Goal: Task Accomplishment & Management: Manage account settings

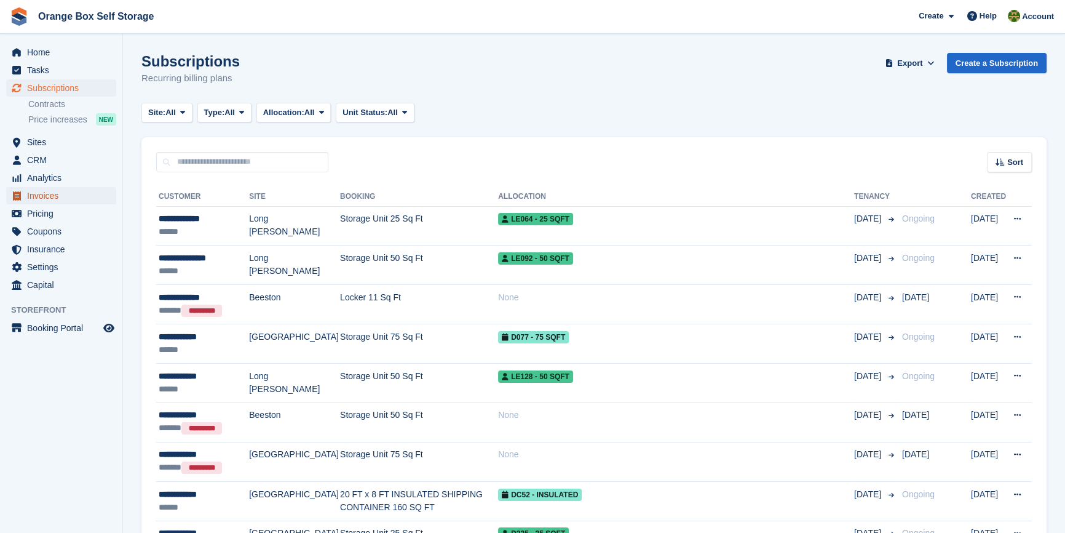
click at [47, 188] on span "Invoices" at bounding box center [64, 195] width 74 height 17
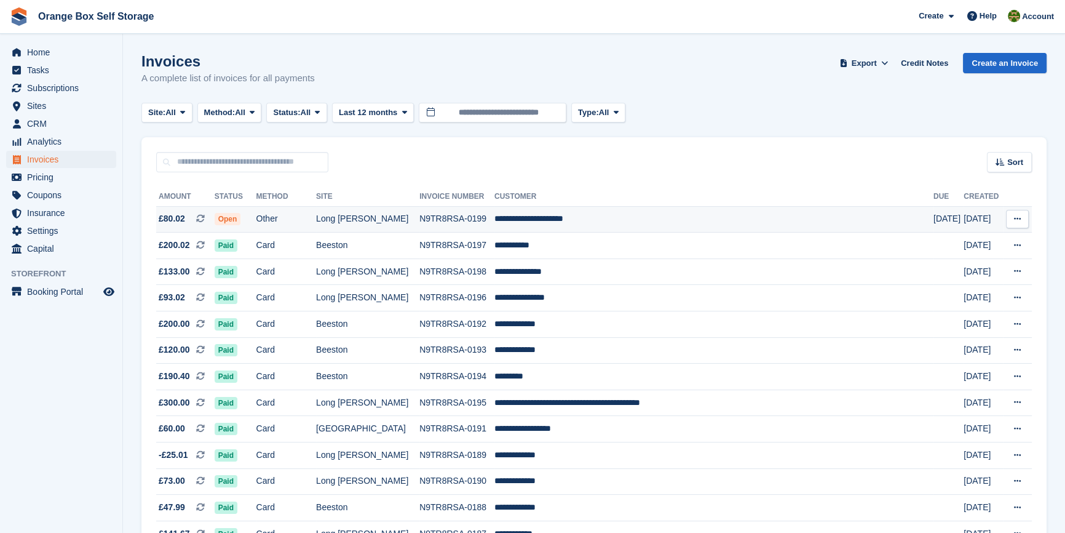
click at [317, 223] on td "Other" at bounding box center [286, 219] width 60 height 26
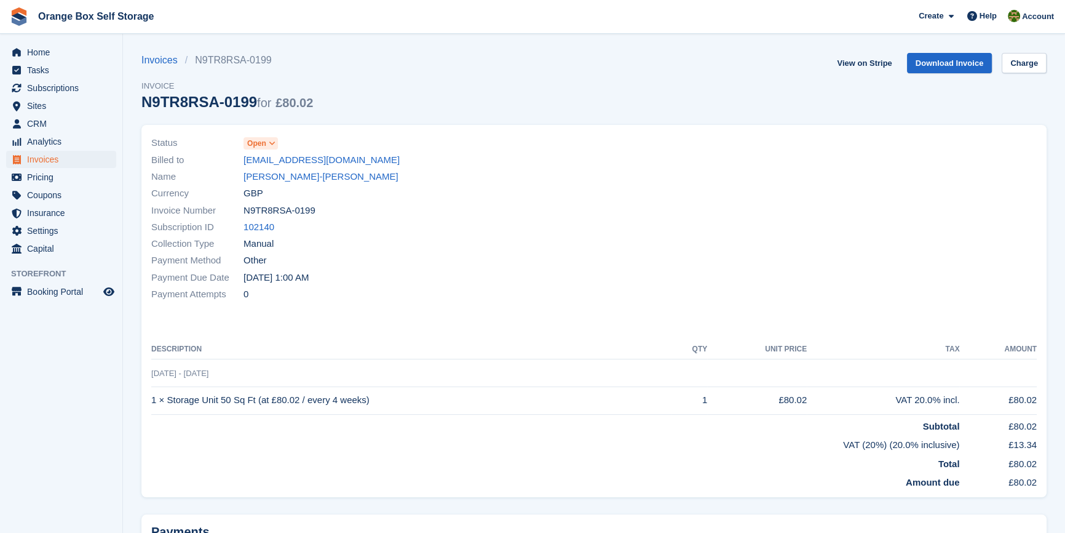
click at [536, 264] on div "Payment Method Other" at bounding box center [368, 260] width 435 height 17
click at [474, 230] on div "Subscription ID 102140" at bounding box center [368, 227] width 435 height 17
click at [1018, 60] on link "Charge" at bounding box center [1024, 63] width 45 height 20
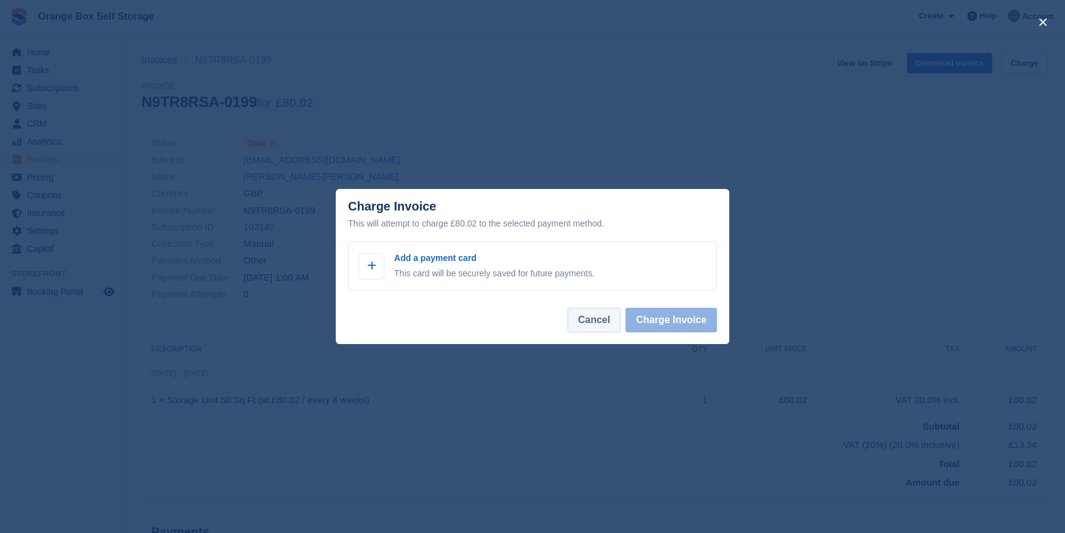
click at [589, 311] on button "Cancel" at bounding box center [594, 319] width 53 height 25
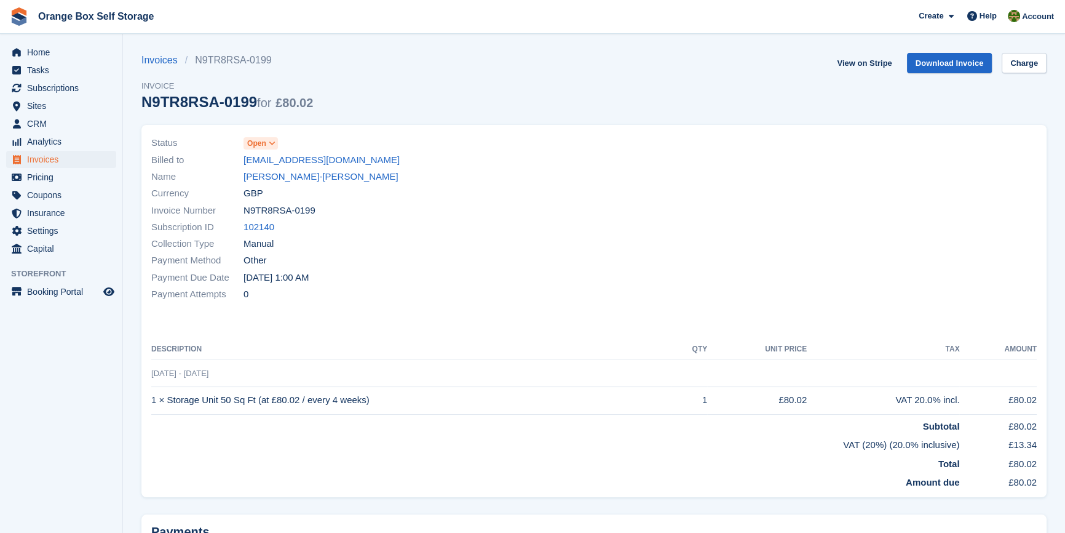
click at [434, 301] on div "Payment Attempts 0" at bounding box center [368, 294] width 435 height 17
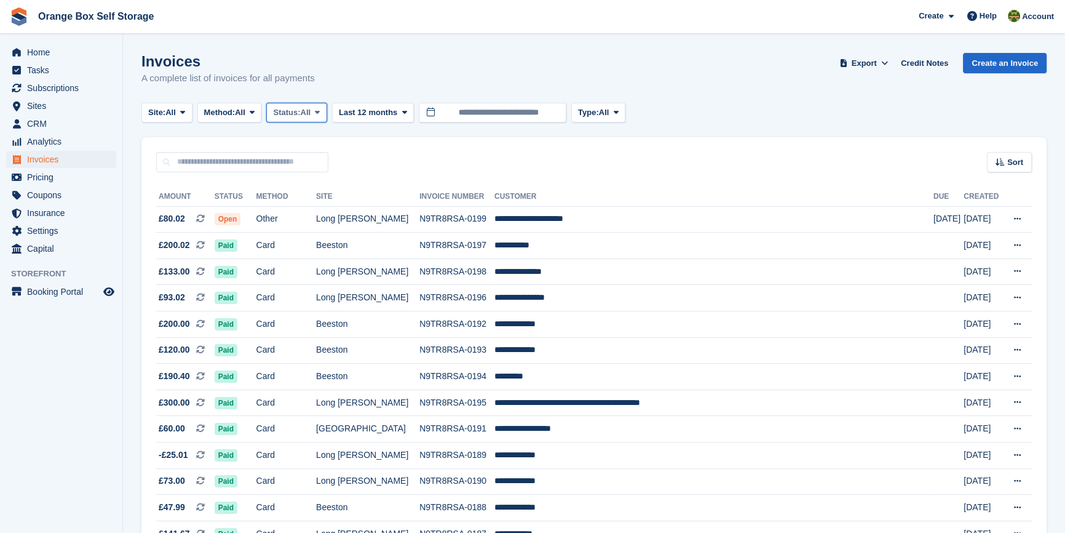
click at [311, 112] on span "All" at bounding box center [306, 112] width 10 height 12
click at [308, 207] on link "Open" at bounding box center [325, 208] width 107 height 22
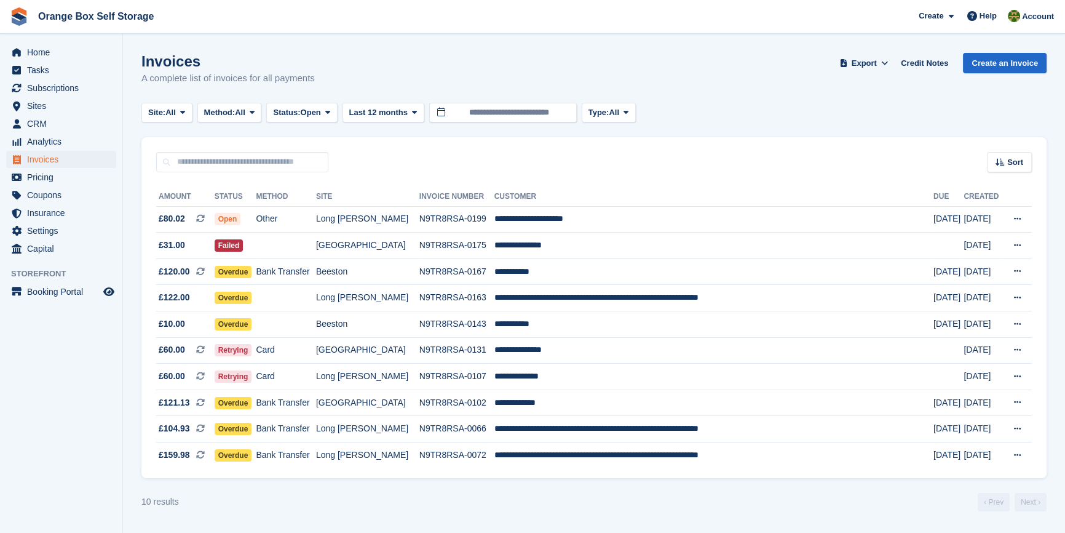
click at [42, 455] on aside "Home Tasks Subscriptions Subscriptions Subscriptions Contracts Price increases …" at bounding box center [61, 269] width 122 height 471
click at [508, 511] on div "10 results ‹ Prev Next ›" at bounding box center [593, 502] width 905 height 18
click at [406, 500] on div "10 results ‹ Prev Next ›" at bounding box center [593, 502] width 905 height 18
click at [315, 458] on td "Bank Transfer" at bounding box center [286, 455] width 60 height 26
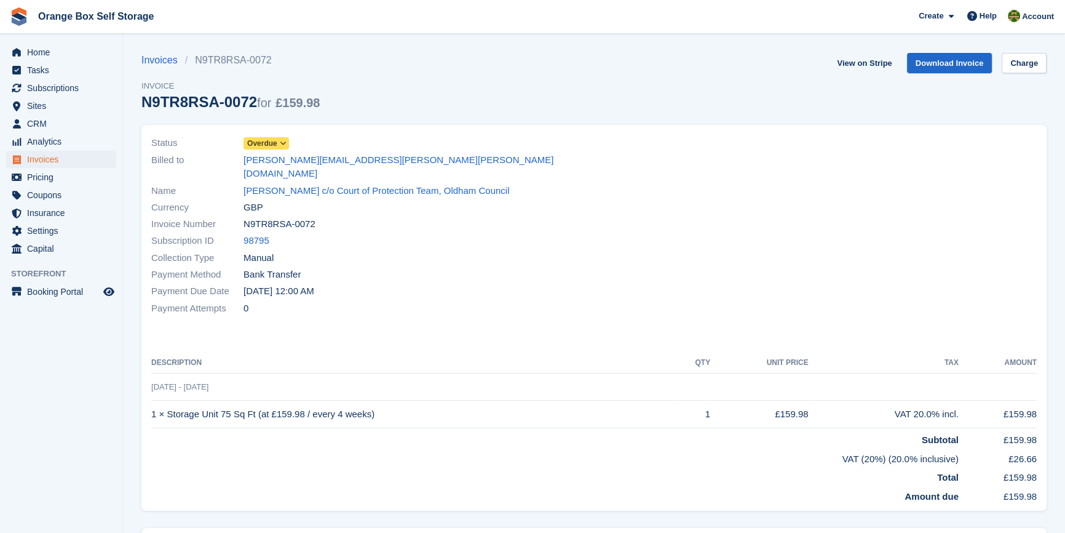
click at [270, 141] on span "Overdue" at bounding box center [262, 143] width 30 height 11
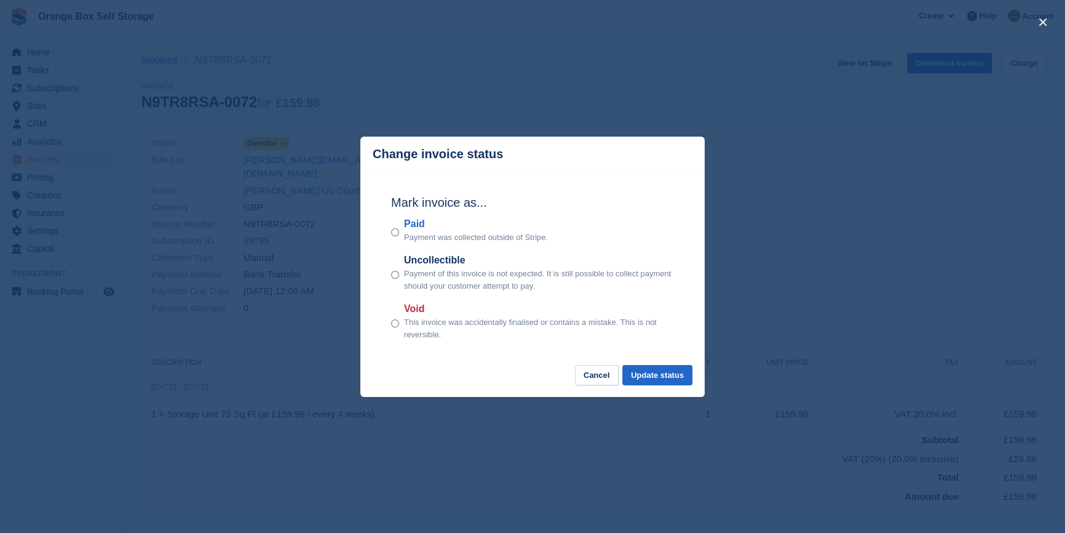
click at [426, 238] on p "Payment was collected outside of Stripe." at bounding box center [476, 237] width 144 height 12
click at [664, 383] on button "Update status" at bounding box center [657, 375] width 70 height 20
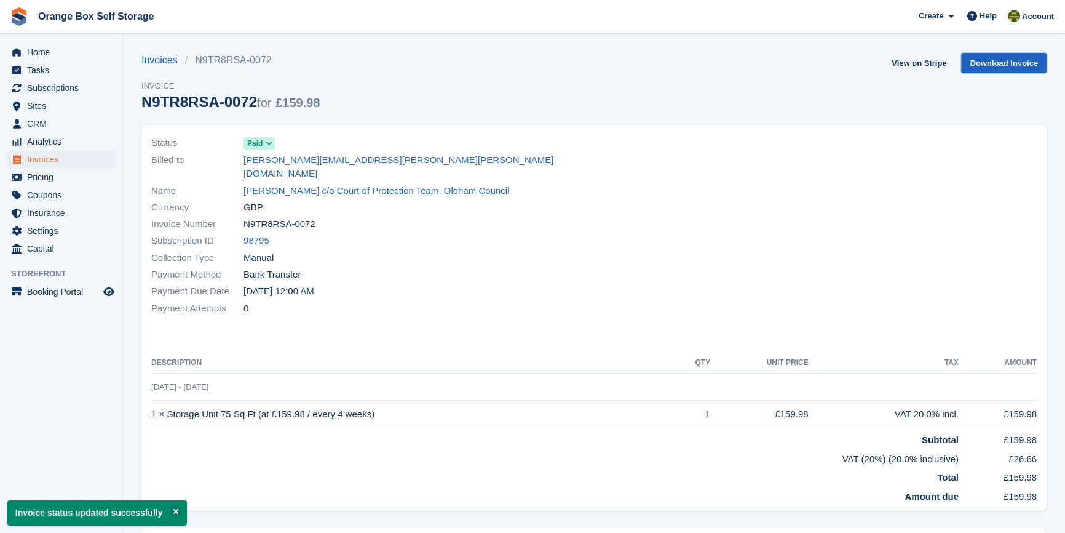
click at [987, 63] on link "Download Invoice" at bounding box center [1003, 63] width 85 height 20
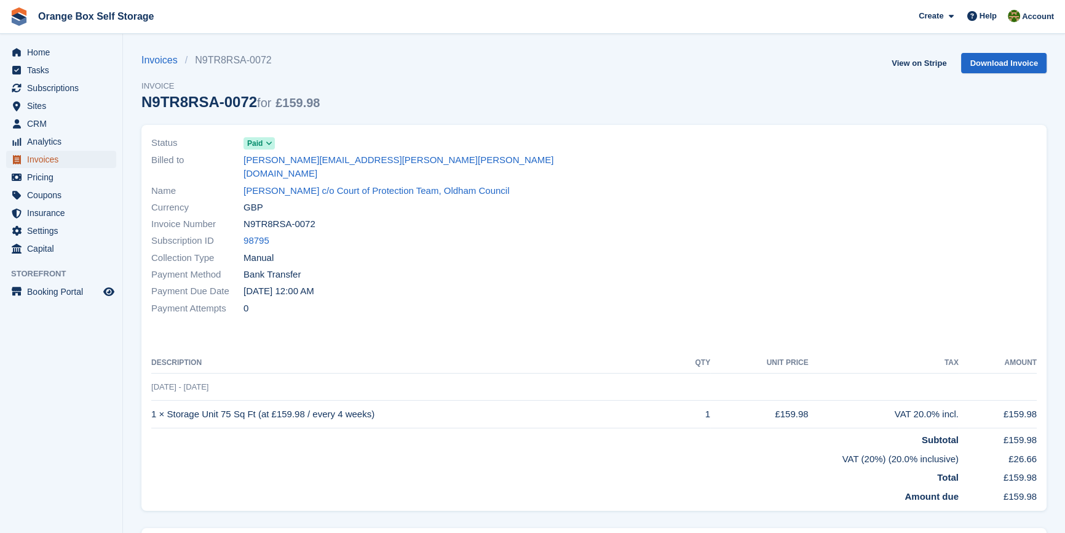
click at [44, 160] on span "Invoices" at bounding box center [64, 159] width 74 height 17
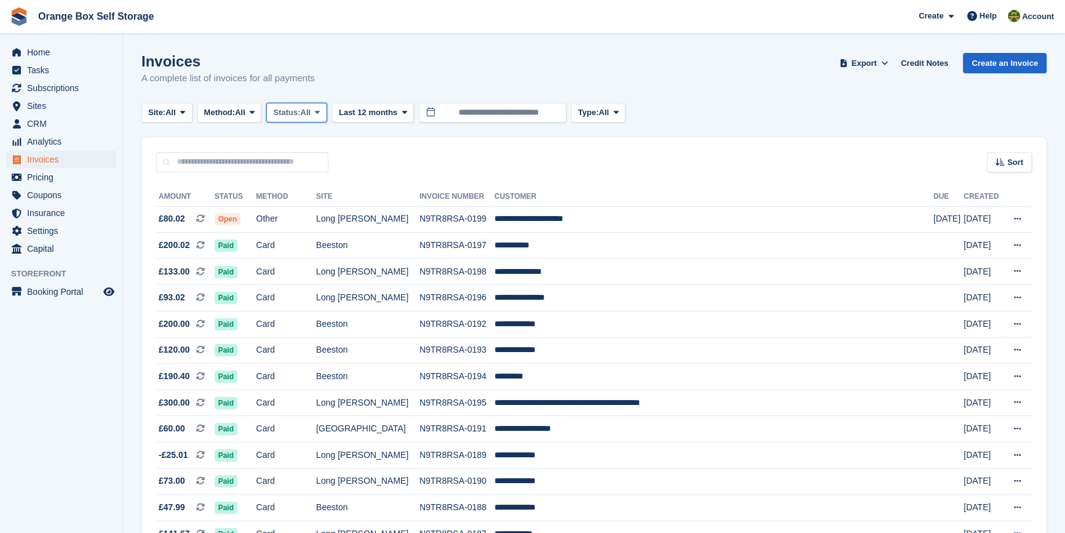
click at [295, 109] on span "Status:" at bounding box center [286, 112] width 27 height 12
click at [300, 209] on link "Open" at bounding box center [325, 208] width 107 height 22
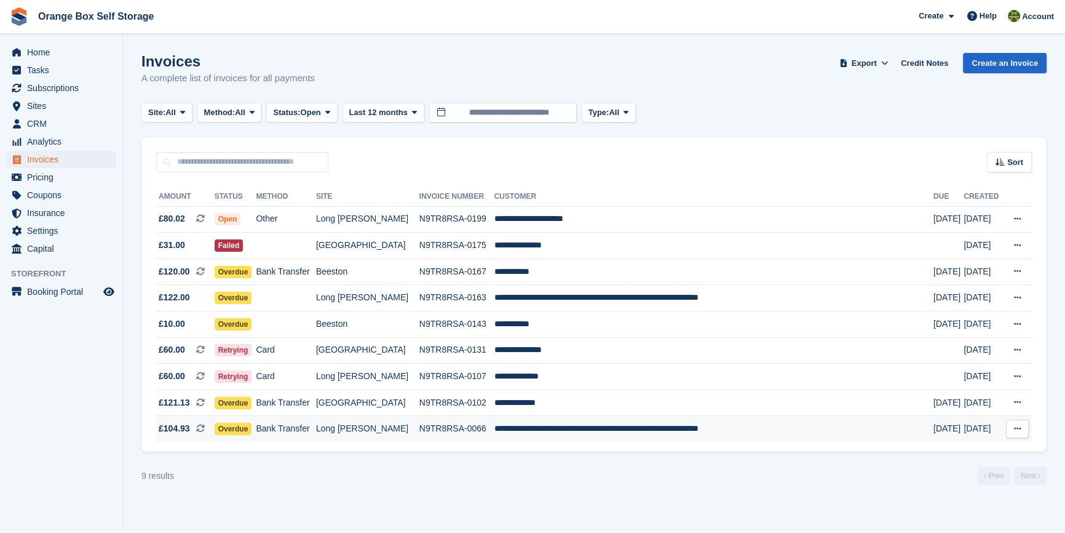
click at [380, 430] on td "Long [PERSON_NAME]" at bounding box center [367, 429] width 103 height 26
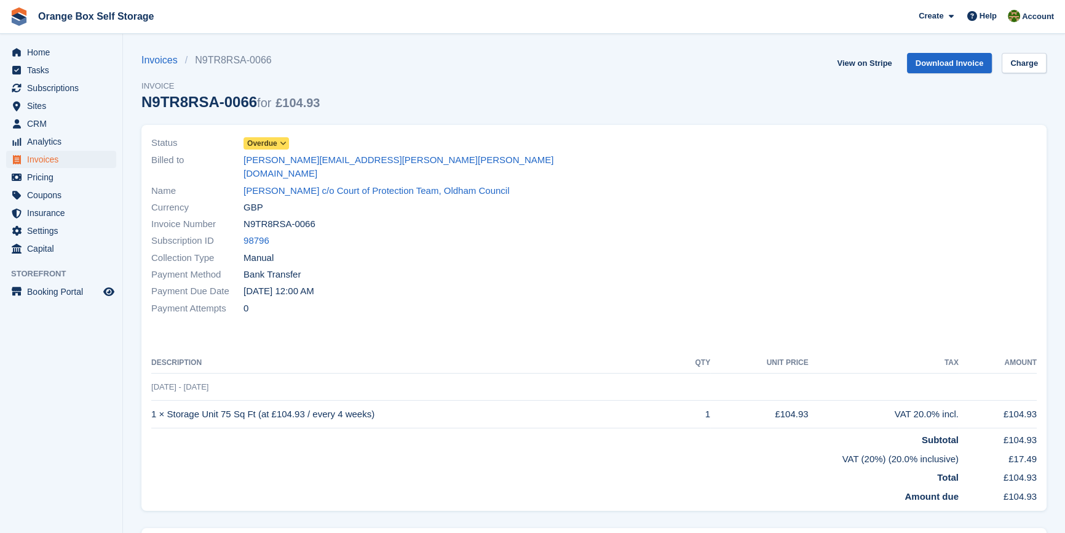
click at [264, 142] on span "Overdue" at bounding box center [262, 143] width 30 height 11
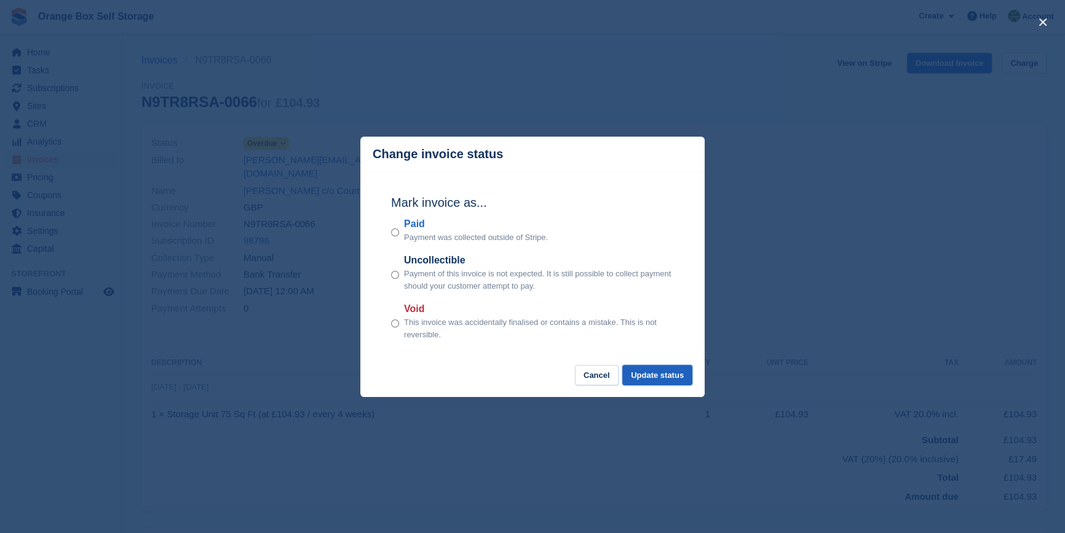
click at [670, 371] on button "Update status" at bounding box center [657, 375] width 70 height 20
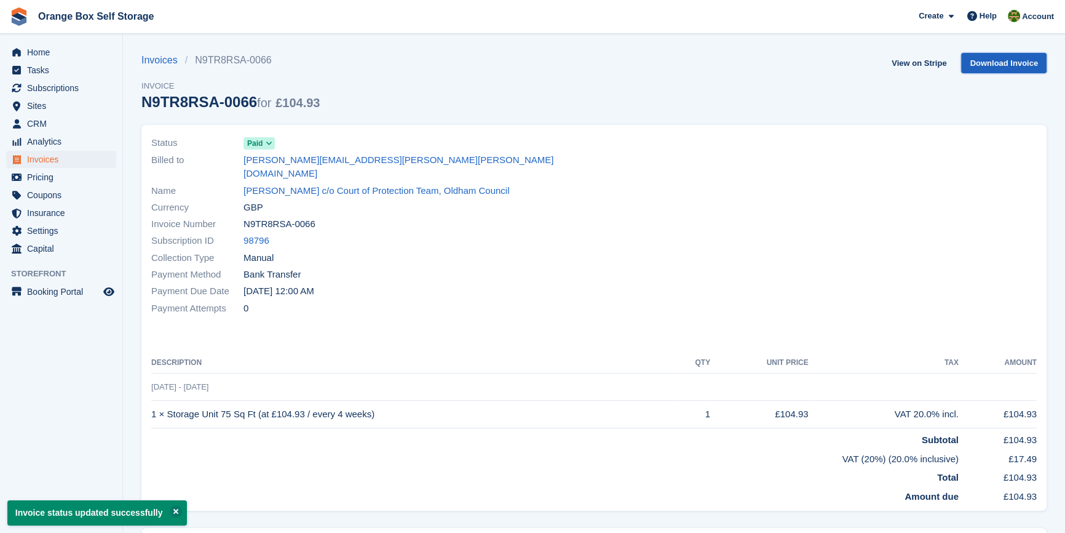
click at [1002, 67] on link "Download Invoice" at bounding box center [1003, 63] width 85 height 20
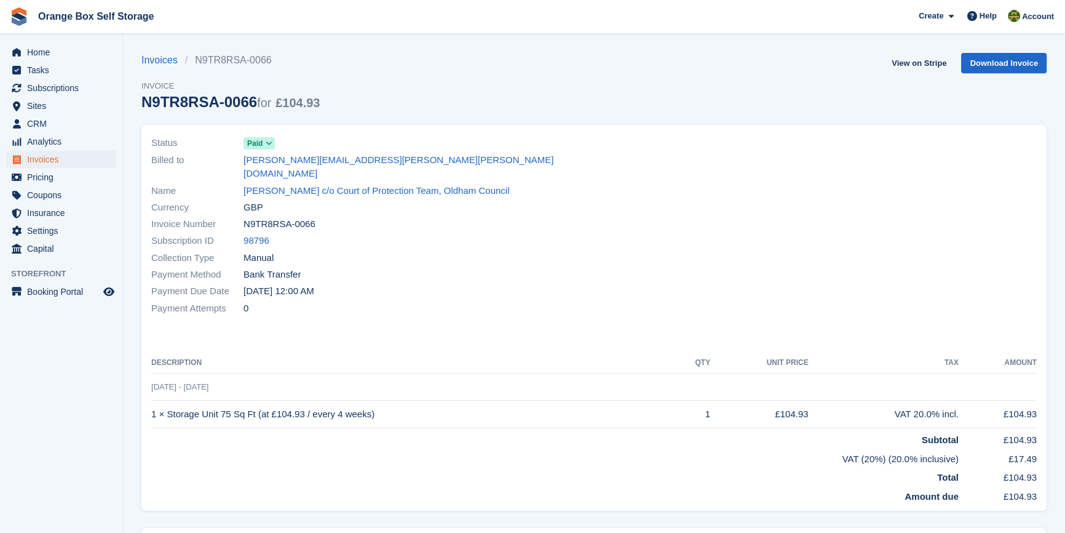
click at [795, 204] on div at bounding box center [819, 225] width 450 height 196
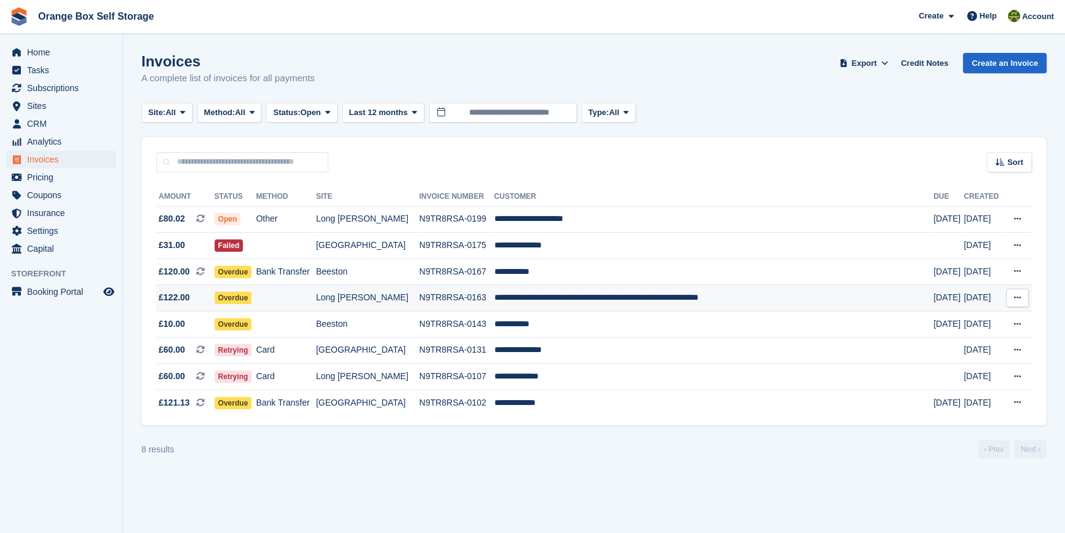
click at [472, 305] on td "N9TR8RSA-0163" at bounding box center [456, 298] width 75 height 26
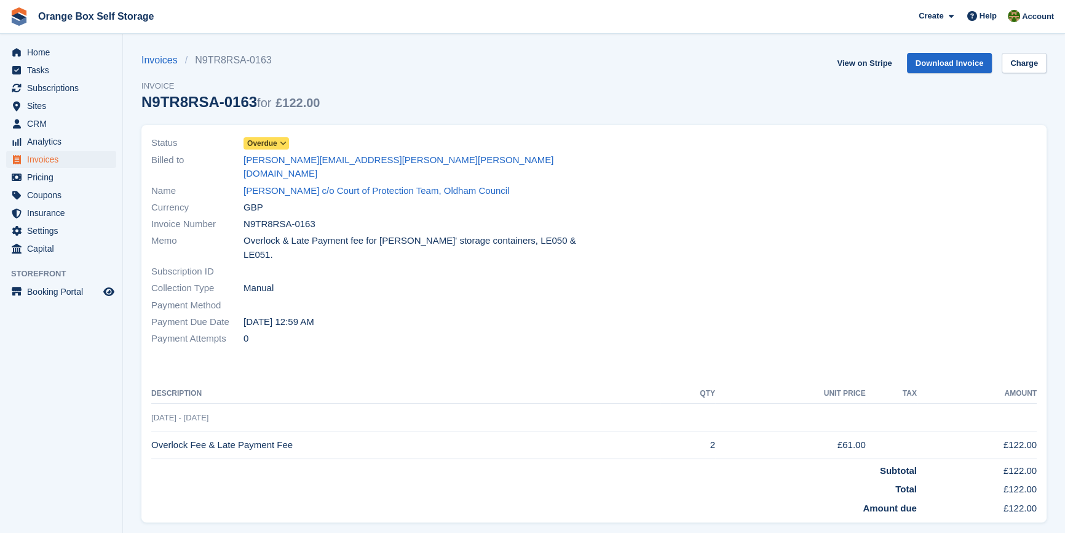
click at [272, 144] on span "Overdue" at bounding box center [262, 143] width 30 height 11
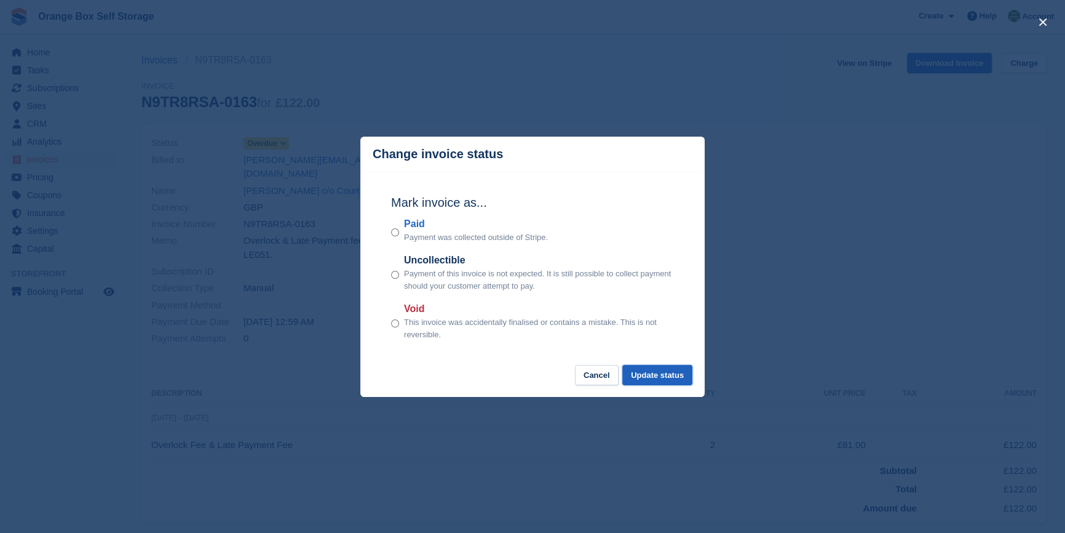
click at [660, 378] on button "Update status" at bounding box center [657, 375] width 70 height 20
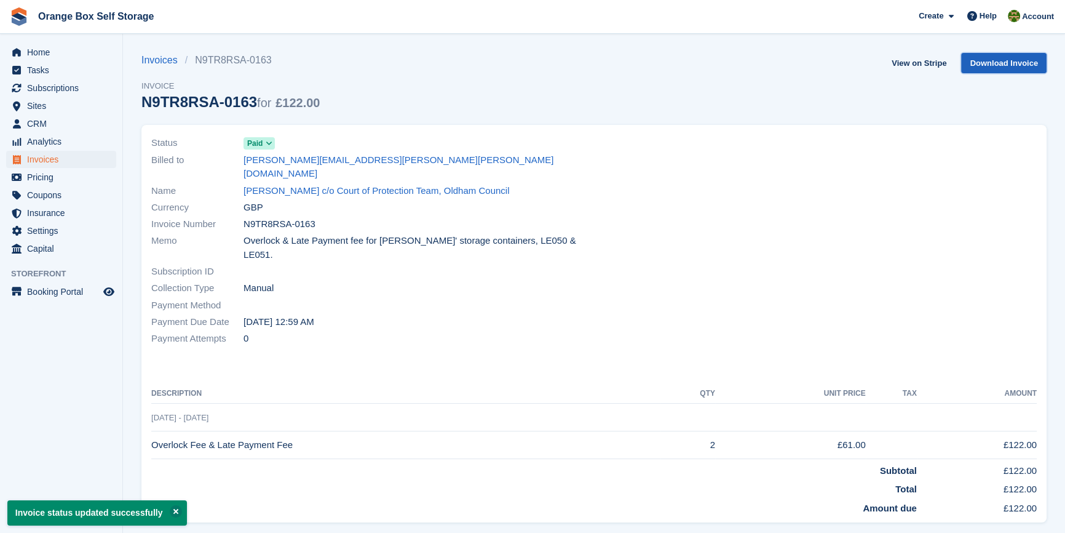
click at [990, 67] on link "Download Invoice" at bounding box center [1003, 63] width 85 height 20
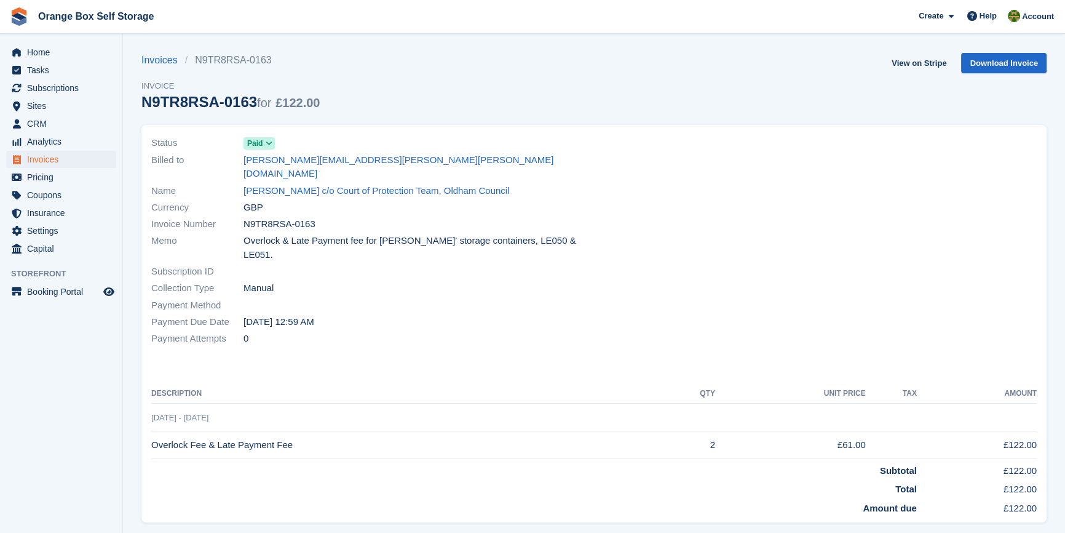
click at [724, 169] on div at bounding box center [819, 240] width 450 height 227
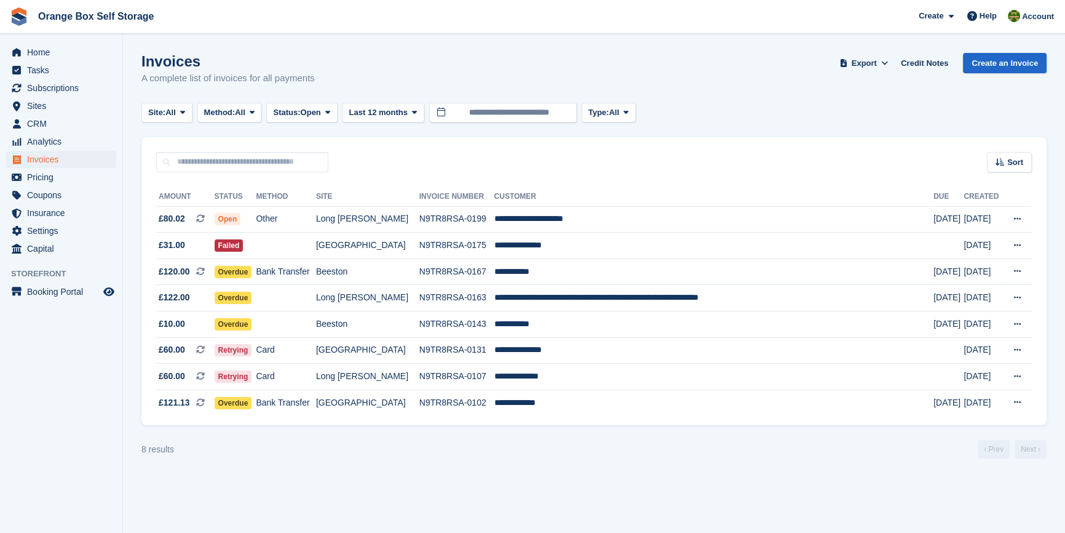
click at [438, 483] on section "Invoices A complete list of invoices for all payments Export Export Invoices Ex…" at bounding box center [594, 266] width 942 height 533
click at [315, 295] on td at bounding box center [286, 298] width 60 height 26
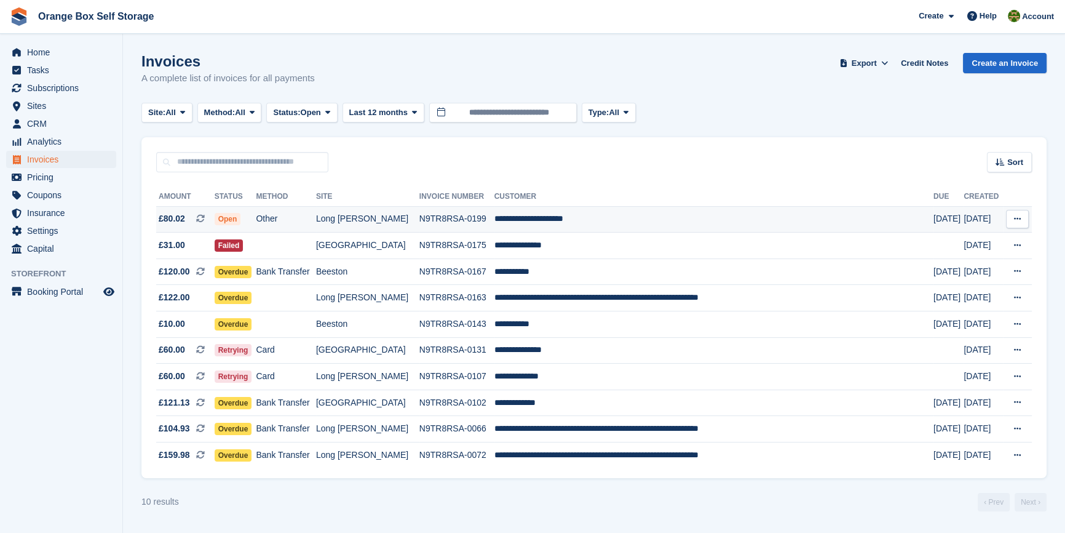
click at [315, 221] on td "Other" at bounding box center [286, 219] width 60 height 26
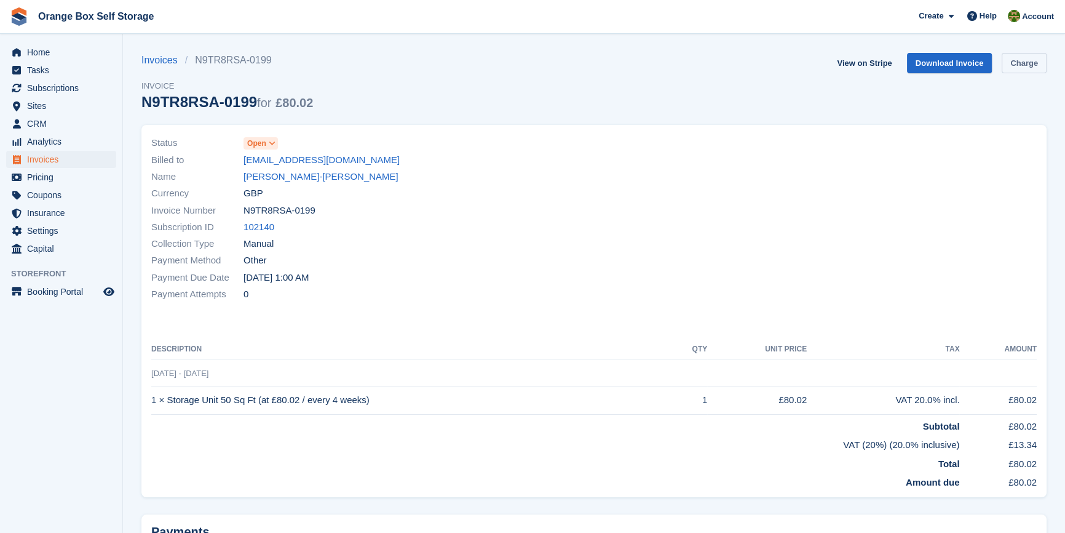
click at [1026, 60] on link "Charge" at bounding box center [1024, 63] width 45 height 20
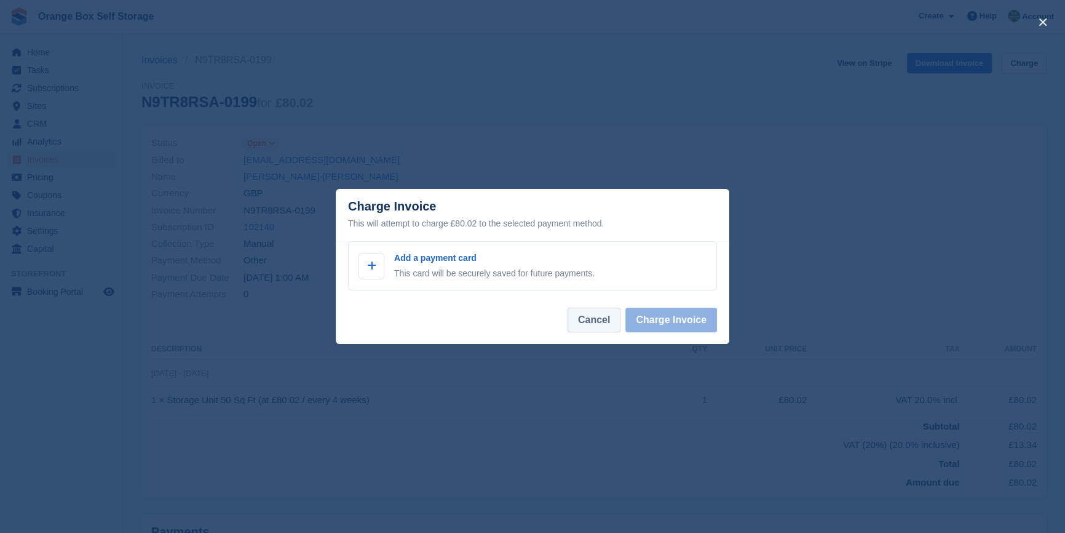
click at [595, 330] on button "Cancel" at bounding box center [594, 319] width 53 height 25
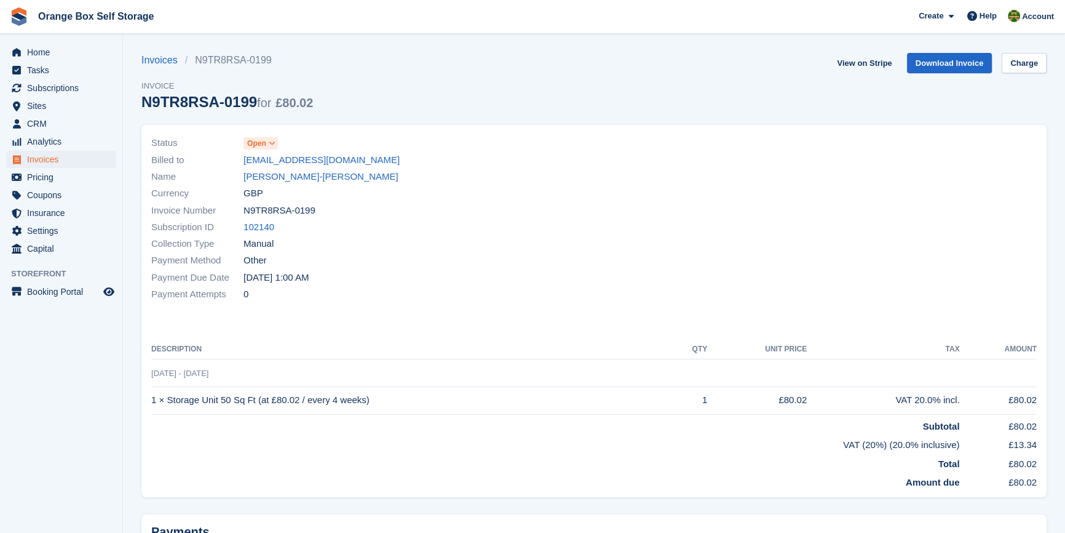
click at [478, 333] on div "Status Open Billed to nett_thompson@yahoo.com Name Annette Thompson-homer Curre…" at bounding box center [593, 311] width 905 height 372
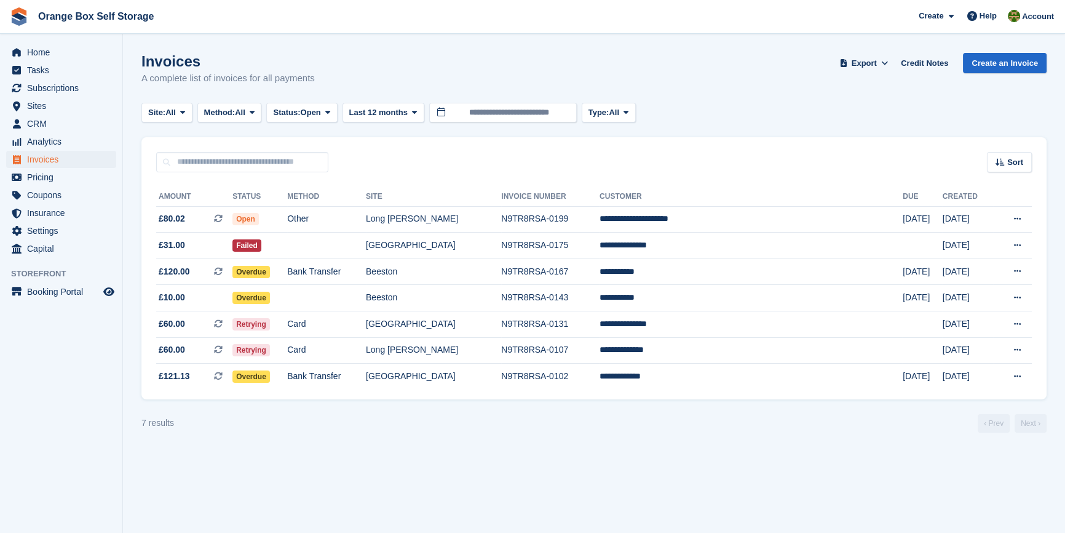
click at [570, 506] on section "Invoices A complete list of invoices for all payments Export Export Invoices Ex…" at bounding box center [594, 266] width 942 height 533
